Goal: Book appointment/travel/reservation

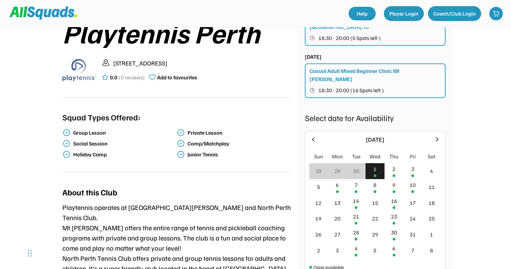
scroll to position [142, 0]
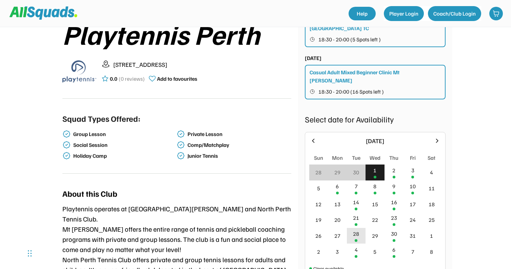
click at [355, 229] on div "28" at bounding box center [356, 233] width 6 height 8
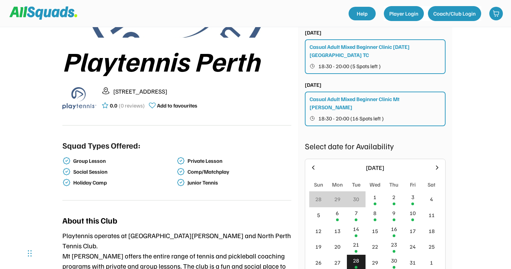
scroll to position [122, 0]
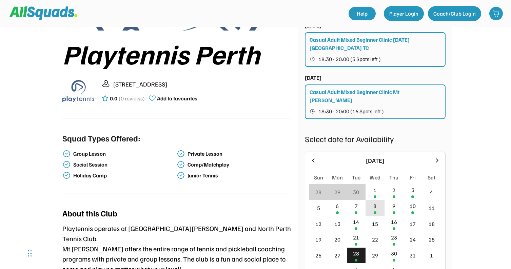
click at [377, 200] on div "8" at bounding box center [374, 208] width 19 height 16
click at [358, 206] on div "7" at bounding box center [356, 208] width 19 height 16
click at [435, 157] on icon at bounding box center [436, 160] width 7 height 7
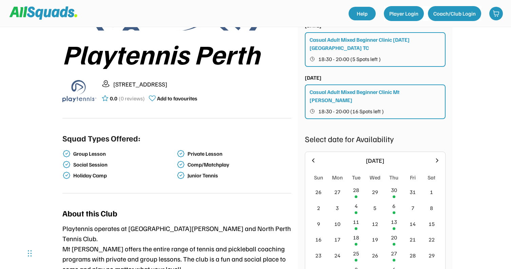
click at [316, 157] on icon at bounding box center [312, 160] width 7 height 7
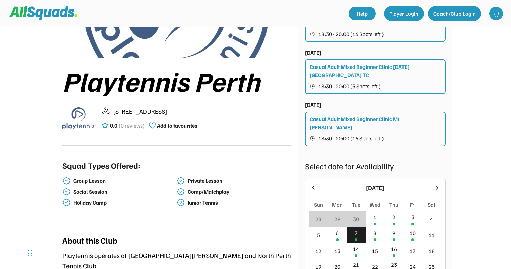
scroll to position [156, 0]
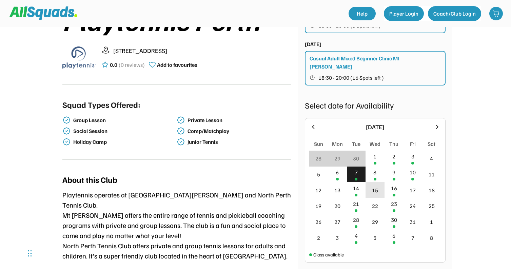
click at [375, 186] on div "15" at bounding box center [375, 190] width 6 height 8
click at [375, 168] on div "8" at bounding box center [374, 172] width 3 height 8
click at [356, 168] on div "7" at bounding box center [355, 172] width 3 height 8
click at [355, 182] on div "14" at bounding box center [356, 190] width 19 height 16
click at [394, 185] on div "16" at bounding box center [393, 190] width 19 height 16
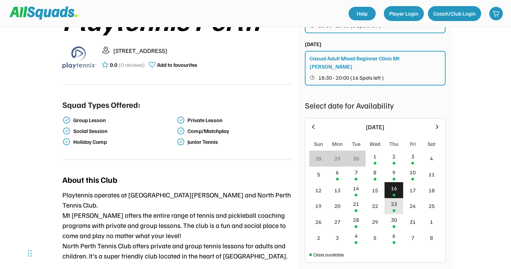
click at [395, 200] on div "23" at bounding box center [394, 204] width 6 height 8
click at [353, 202] on div "21" at bounding box center [356, 206] width 19 height 16
click at [391, 215] on div "30" at bounding box center [394, 219] width 6 height 8
click at [353, 218] on div "28" at bounding box center [356, 222] width 19 height 16
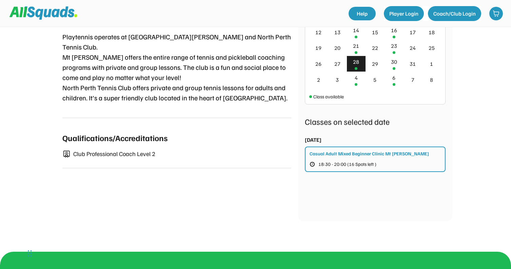
scroll to position [263, 0]
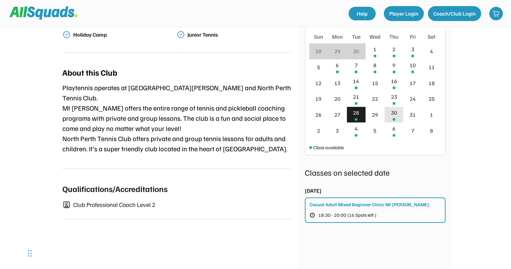
click at [395, 109] on div "30" at bounding box center [393, 115] width 19 height 16
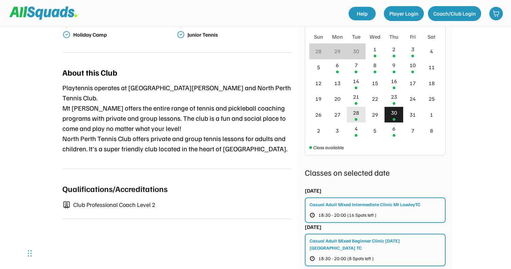
click at [361, 107] on div "28" at bounding box center [356, 115] width 19 height 16
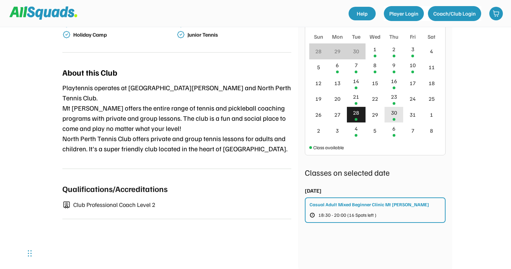
click at [393, 108] on div "30" at bounding box center [394, 112] width 6 height 8
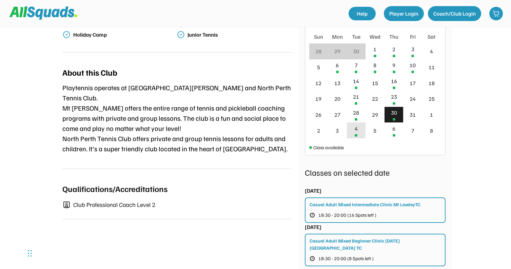
click at [360, 123] on div "4" at bounding box center [356, 130] width 19 height 16
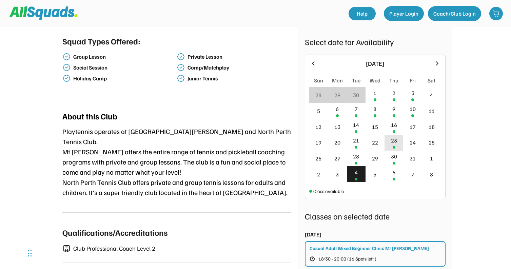
scroll to position [219, 0]
click at [351, 106] on div "7" at bounding box center [356, 111] width 19 height 16
click at [373, 105] on div "8" at bounding box center [374, 109] width 3 height 8
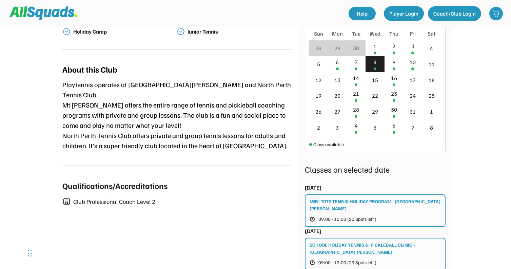
scroll to position [259, 0]
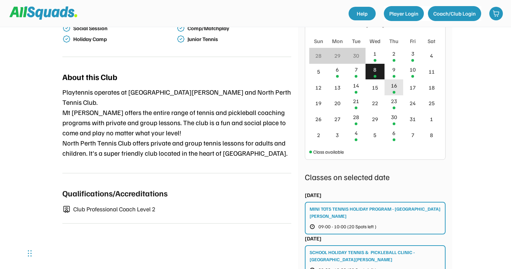
click at [394, 81] on div "16" at bounding box center [394, 85] width 6 height 8
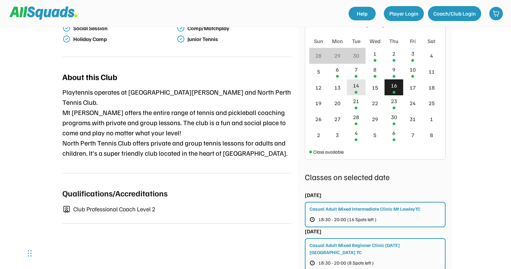
click at [354, 83] on div "14" at bounding box center [356, 87] width 19 height 16
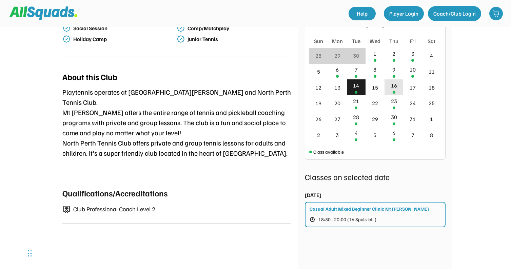
click at [394, 82] on div "16" at bounding box center [393, 87] width 19 height 16
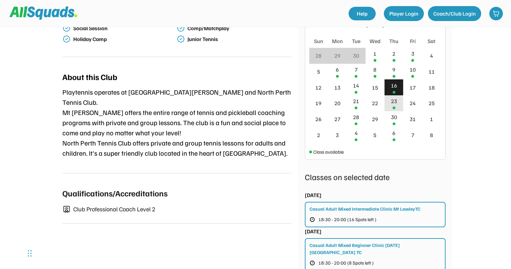
click at [394, 97] on div "23" at bounding box center [394, 101] width 6 height 8
click at [395, 113] on div "30" at bounding box center [394, 117] width 6 height 8
click at [392, 127] on div "6" at bounding box center [393, 135] width 19 height 16
click at [394, 65] on div "9" at bounding box center [393, 69] width 3 height 8
click at [393, 49] on div "2" at bounding box center [393, 53] width 3 height 8
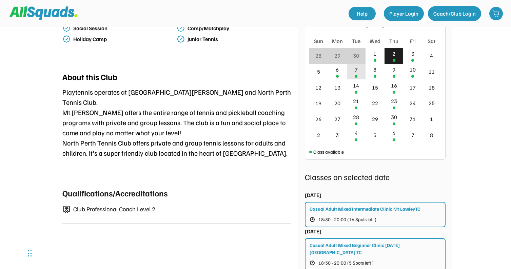
click at [351, 64] on div "7" at bounding box center [356, 72] width 19 height 16
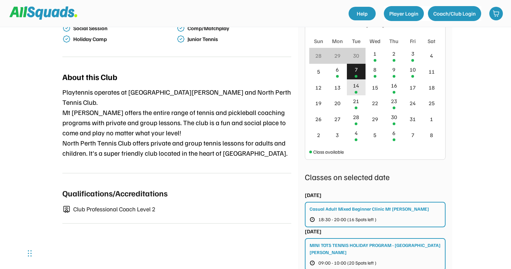
click at [353, 81] on div "14" at bounding box center [356, 85] width 6 height 8
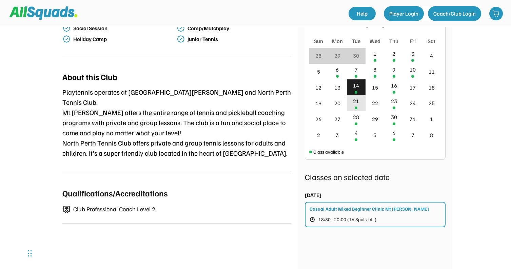
click at [352, 96] on div "21" at bounding box center [356, 103] width 19 height 16
click at [354, 111] on div "28" at bounding box center [356, 119] width 19 height 16
click at [356, 129] on div "4" at bounding box center [355, 133] width 3 height 8
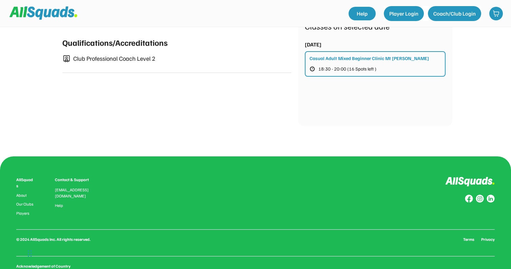
scroll to position [409, 0]
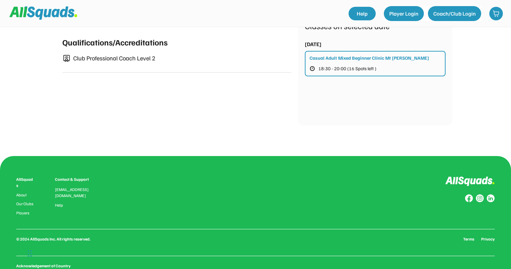
click at [69, 186] on div "[EMAIL_ADDRESS][DOMAIN_NAME]" at bounding box center [76, 192] width 42 height 12
click at [478, 194] on img at bounding box center [479, 198] width 8 height 8
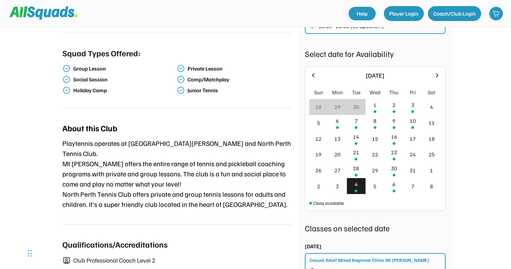
scroll to position [209, 0]
